Goal: Check status: Check status

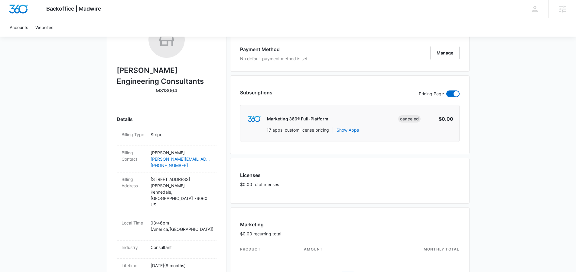
scroll to position [112, 0]
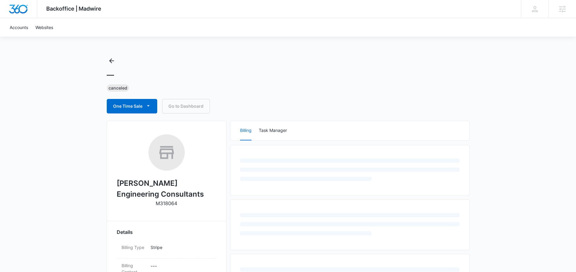
click at [318, 60] on div "— Canceled One Time Sale Go to Dashboard" at bounding box center [288, 84] width 363 height 57
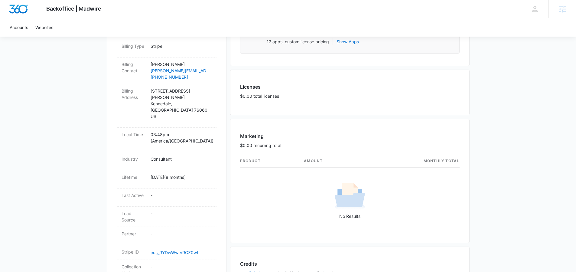
scroll to position [195, 0]
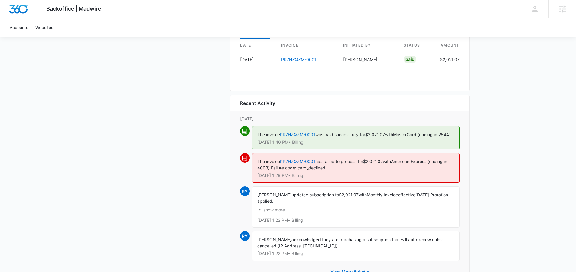
scroll to position [651, 0]
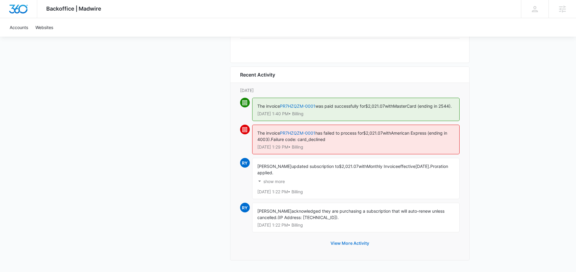
click at [344, 246] on button "View More Activity" at bounding box center [349, 243] width 51 height 15
